Goal: Navigation & Orientation: Find specific page/section

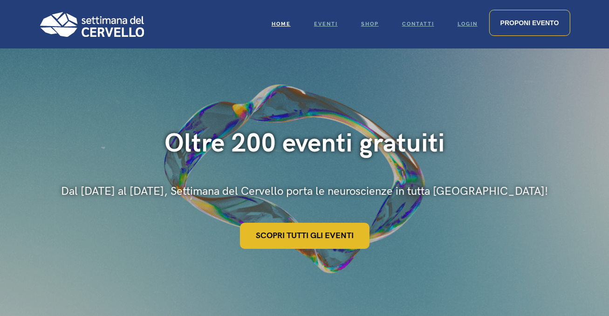
click at [316, 239] on link "Scopri tutti gli eventi" at bounding box center [305, 236] width 130 height 26
